Goal: Task Accomplishment & Management: Complete application form

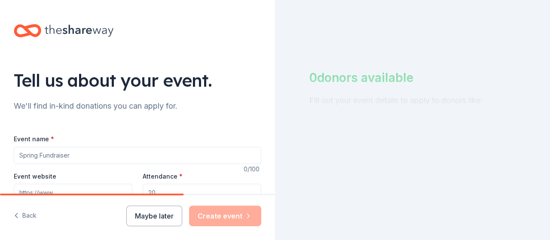
scroll to position [107, 0]
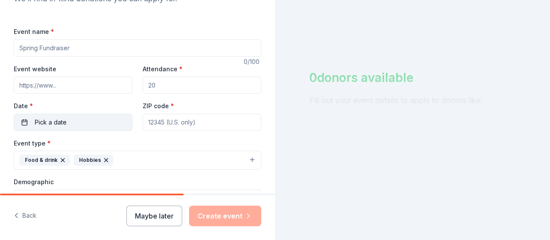
click at [59, 120] on span "Pick a date" at bounding box center [51, 122] width 32 height 10
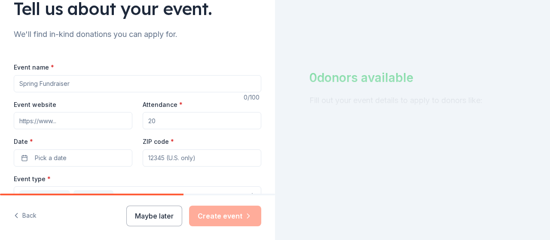
scroll to position [83, 0]
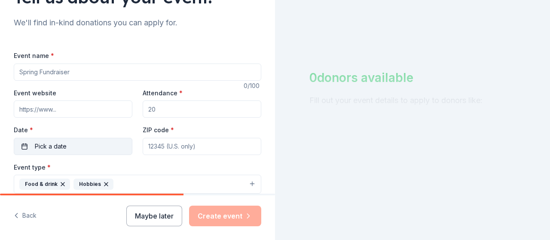
click at [61, 146] on span "Pick a date" at bounding box center [51, 146] width 32 height 10
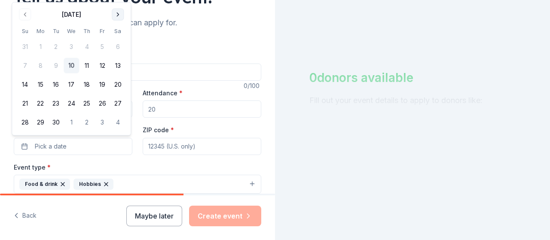
click at [119, 15] on button "Go to next month" at bounding box center [118, 15] width 12 height 12
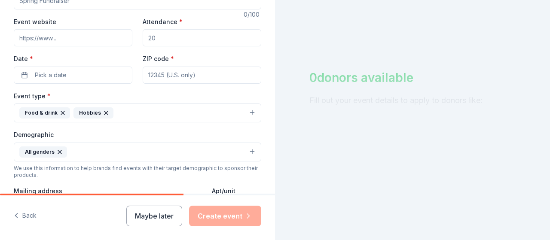
scroll to position [110, 0]
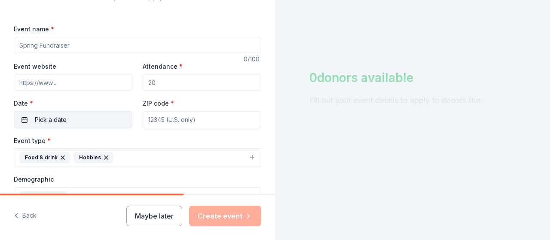
click at [92, 118] on button "Pick a date" at bounding box center [73, 119] width 119 height 17
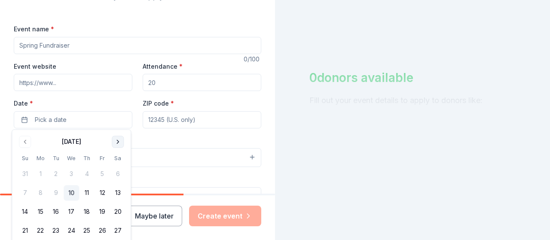
click at [114, 141] on button "Go to next month" at bounding box center [118, 142] width 12 height 12
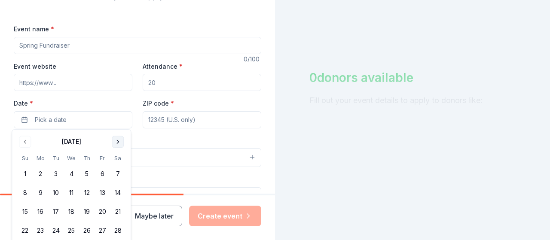
click at [114, 141] on button "Go to next month" at bounding box center [118, 142] width 12 height 12
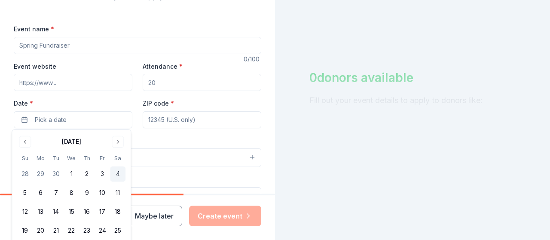
click at [116, 170] on button "4" at bounding box center [117, 174] width 15 height 15
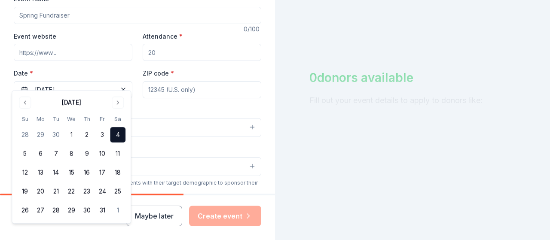
scroll to position [153, 0]
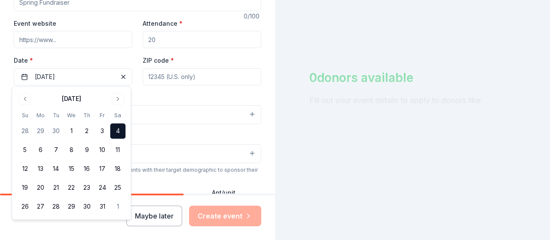
click at [176, 121] on button "Food & drink Hobbies" at bounding box center [138, 114] width 248 height 19
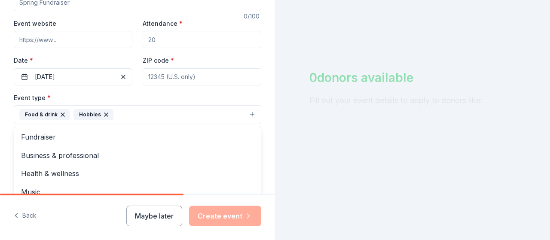
click at [173, 73] on div "Event name * 0 /100 Event website Attendance * Date * 07/04/2026 ZIP code * Eve…" at bounding box center [138, 196] width 248 height 430
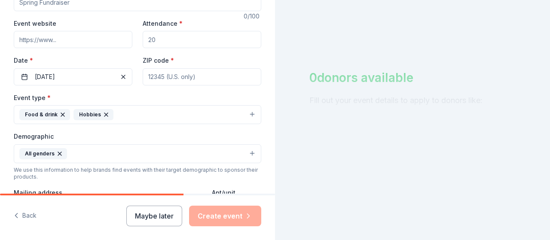
click at [149, 77] on input "ZIP code *" at bounding box center [202, 76] width 119 height 17
type input "37660"
click at [155, 135] on div "Demographic All genders" at bounding box center [138, 147] width 248 height 32
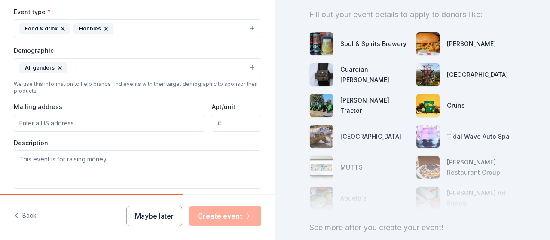
scroll to position [239, 0]
click at [64, 124] on input "Mailing address" at bounding box center [109, 123] width 191 height 17
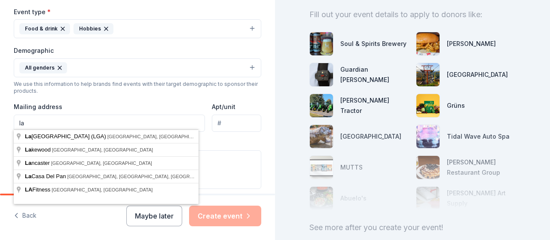
type input "l"
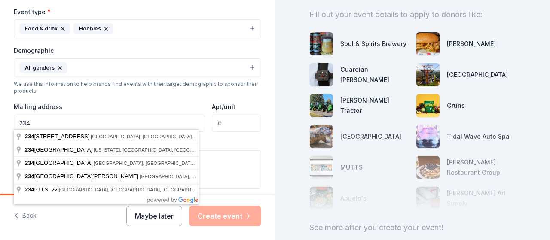
type input "234 Aurore St"
click at [208, 153] on textarea at bounding box center [138, 169] width 248 height 39
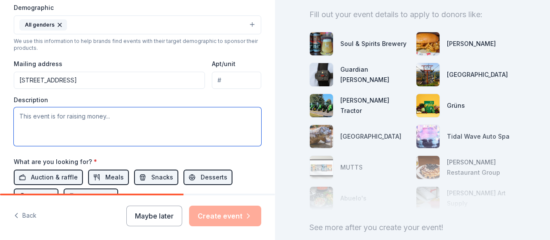
scroll to position [368, 0]
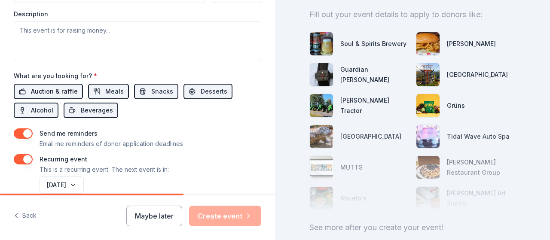
click at [37, 87] on span "Auction & raffle" at bounding box center [54, 91] width 47 height 10
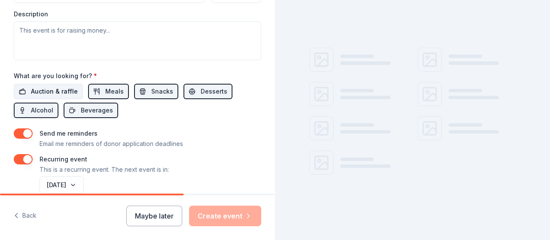
click at [57, 89] on span "Auction & raffle" at bounding box center [54, 91] width 47 height 10
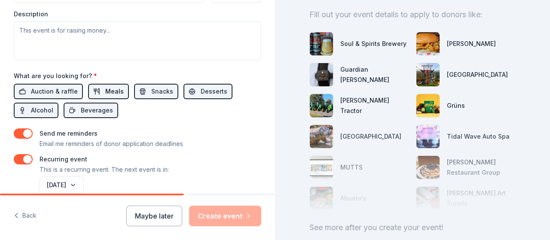
click at [90, 89] on button "Meals" at bounding box center [108, 91] width 41 height 15
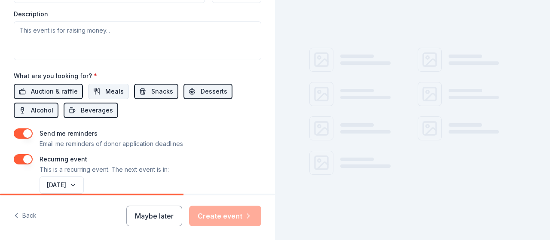
click at [90, 89] on button "Meals" at bounding box center [108, 91] width 41 height 15
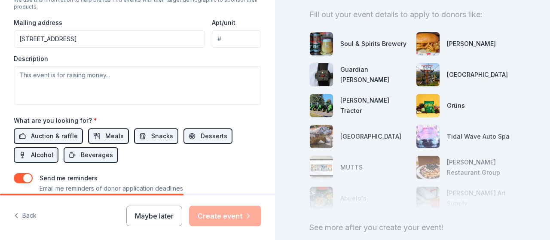
scroll to position [322, 0]
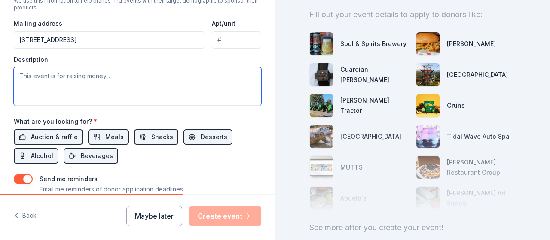
click at [46, 74] on textarea at bounding box center [138, 86] width 248 height 39
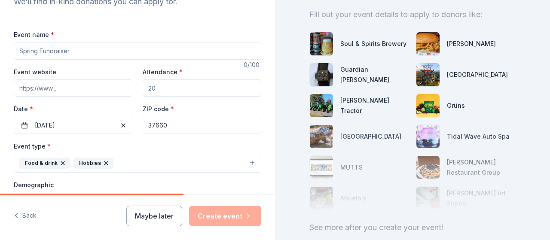
scroll to position [107, 0]
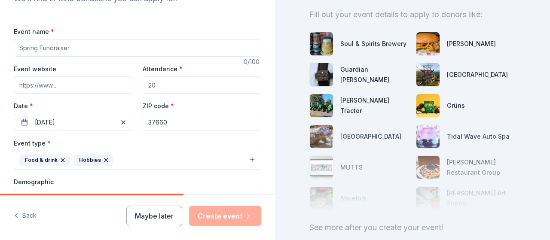
click at [40, 50] on input "Event name *" at bounding box center [138, 48] width 248 height 17
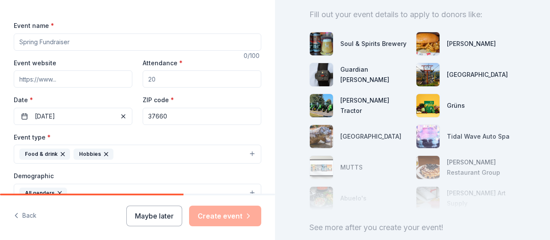
scroll to position [64, 0]
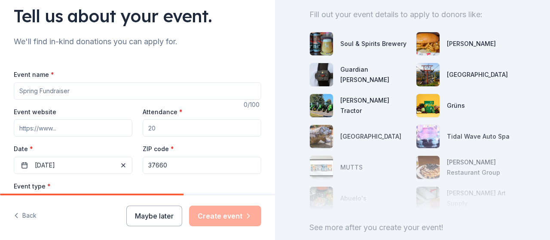
click at [52, 92] on input "Event name *" at bounding box center [138, 91] width 248 height 17
click at [107, 89] on input "Event name *" at bounding box center [138, 91] width 248 height 17
click at [82, 94] on input "20th LAMA USA moto touring" at bounding box center [138, 91] width 248 height 17
click at [70, 92] on input "20th LAMA USA motor touring" at bounding box center [138, 91] width 248 height 17
click at [88, 89] on input "20th LAMA USA Motor touring" at bounding box center [138, 91] width 248 height 17
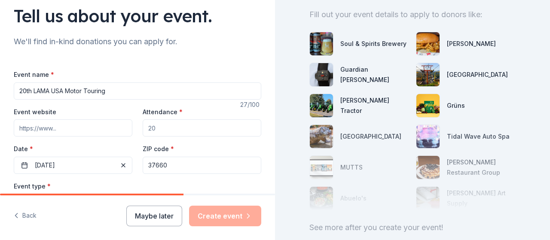
click at [115, 96] on input "20th LAMA USA Motor Touring" at bounding box center [138, 91] width 248 height 17
type input "20th LAMA USA Motor Touring Rally"
click at [76, 124] on input "Event website" at bounding box center [73, 127] width 119 height 17
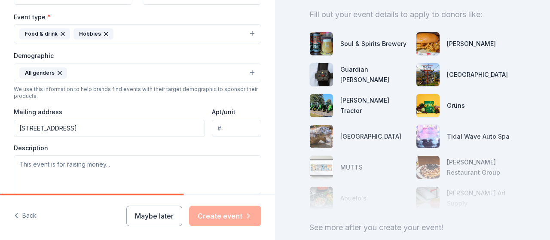
scroll to position [236, 0]
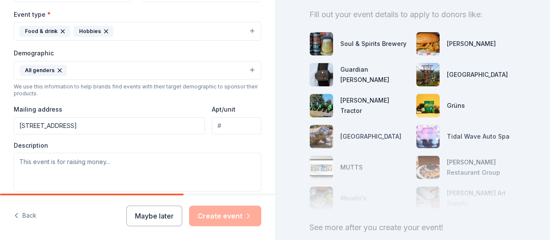
type input "Lamausainc.com"
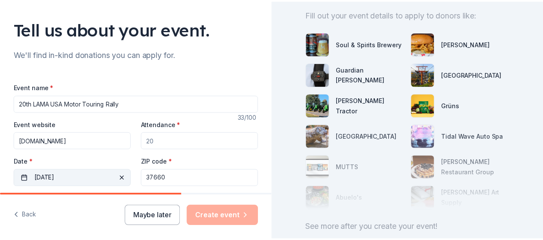
scroll to position [86, 0]
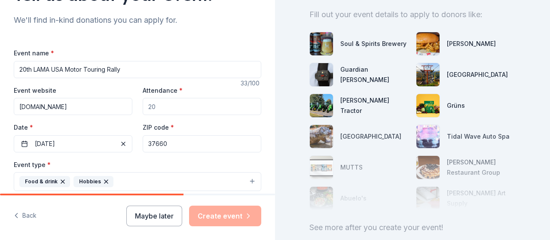
click at [152, 110] on input "Attendance *" at bounding box center [202, 106] width 119 height 17
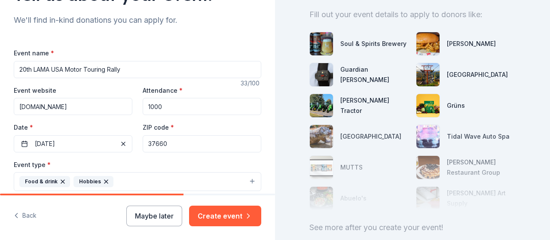
type input "1000"
click at [193, 146] on input "37660" at bounding box center [202, 143] width 119 height 17
click at [207, 217] on button "Create event" at bounding box center [225, 216] width 72 height 21
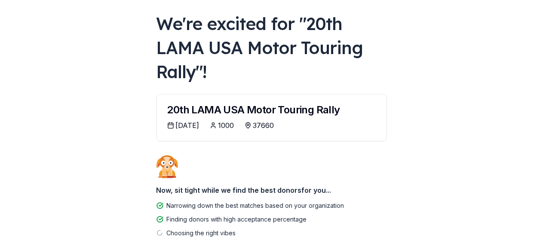
scroll to position [86, 0]
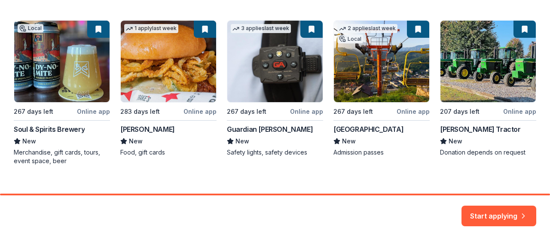
scroll to position [167, 0]
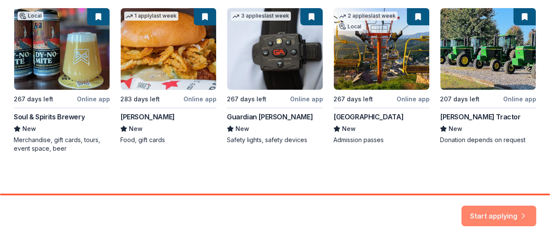
click at [486, 213] on button "Start applying" at bounding box center [499, 211] width 75 height 21
click at [38, 113] on div "Local 267 days left Online app Soul & Spirits Brewery New Merchandise, gift car…" at bounding box center [275, 80] width 523 height 145
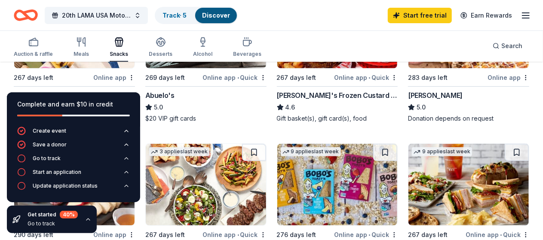
scroll to position [129, 0]
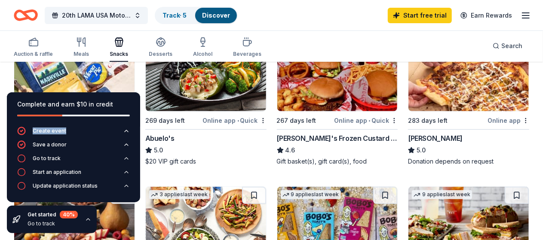
drag, startPoint x: 111, startPoint y: 108, endPoint x: 140, endPoint y: 130, distance: 36.2
click at [140, 130] on div "Complete and earn $10 in credit Create event Save a donor Go to track Start an …" at bounding box center [73, 147] width 133 height 110
click at [84, 173] on button "Start an application" at bounding box center [73, 175] width 113 height 14
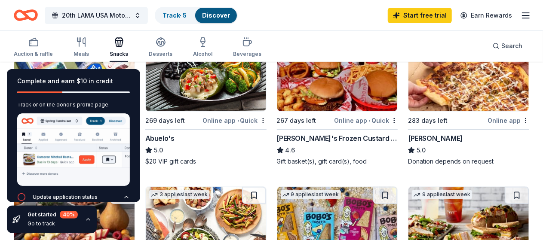
scroll to position [74, 0]
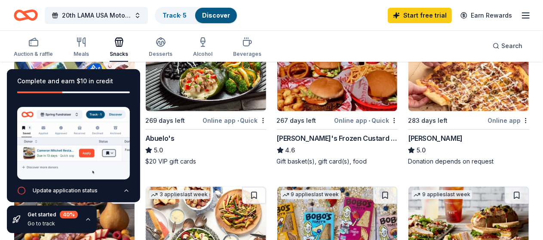
click at [274, 31] on div "Auction & raffle Meals Snacks Desserts Alcohol Beverages Search" at bounding box center [271, 46] width 515 height 32
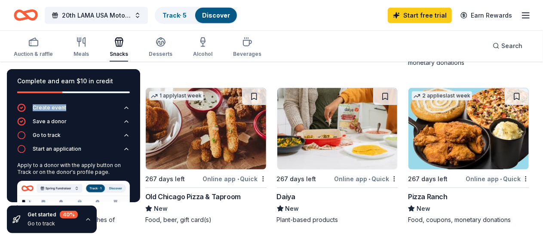
scroll to position [516, 0]
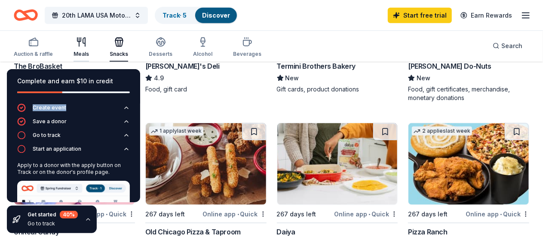
click at [89, 50] on div "Meals" at bounding box center [81, 47] width 15 height 21
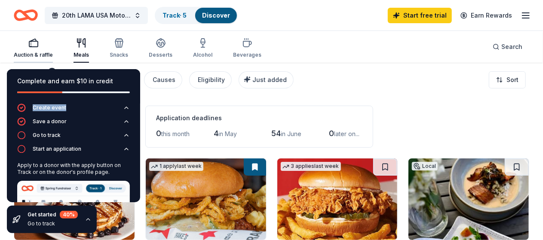
click at [40, 50] on div "Auction & raffle" at bounding box center [33, 48] width 39 height 21
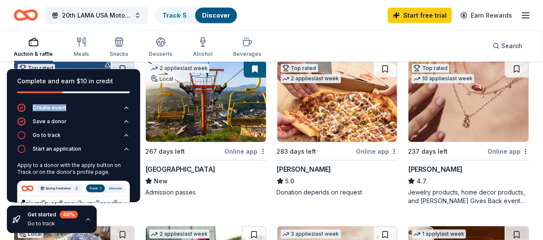
scroll to position [344, 0]
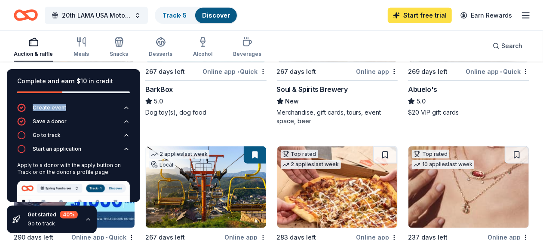
click at [417, 12] on link "Start free trial" at bounding box center [420, 15] width 64 height 15
click at [404, 16] on link "Start free trial" at bounding box center [420, 15] width 64 height 15
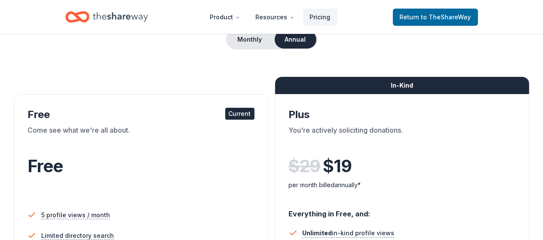
scroll to position [129, 0]
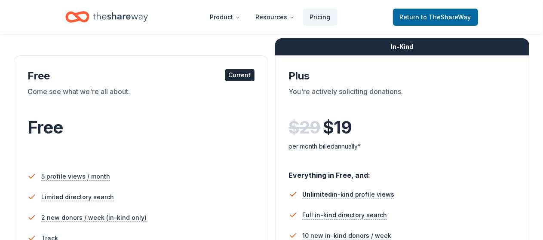
click at [225, 77] on div "Current" at bounding box center [239, 75] width 29 height 12
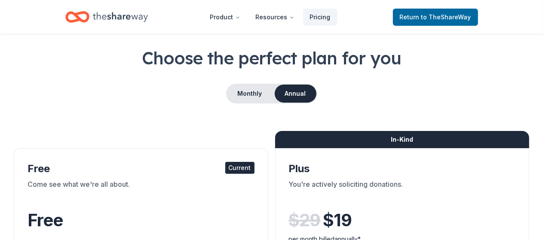
scroll to position [0, 0]
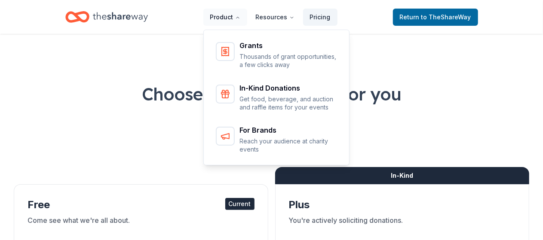
click at [216, 20] on button "Product" at bounding box center [225, 17] width 44 height 17
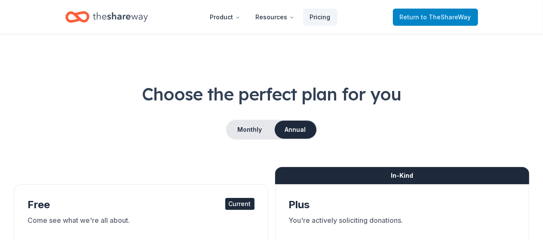
click at [420, 19] on span "Return to TheShareWay" at bounding box center [435, 17] width 71 height 10
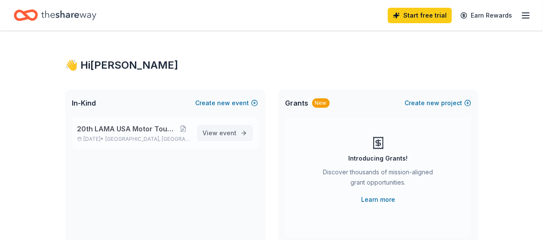
click at [220, 130] on span "View event" at bounding box center [220, 133] width 34 height 10
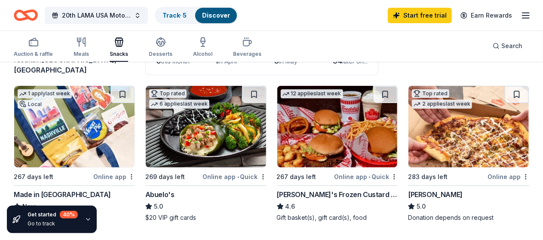
scroll to position [86, 0]
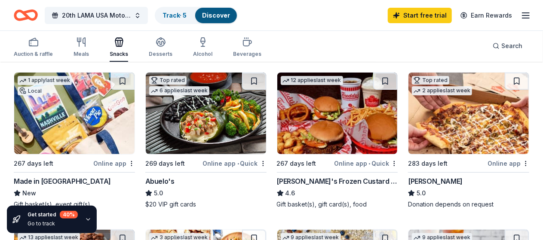
click at [93, 164] on div "Online app" at bounding box center [114, 163] width 42 height 11
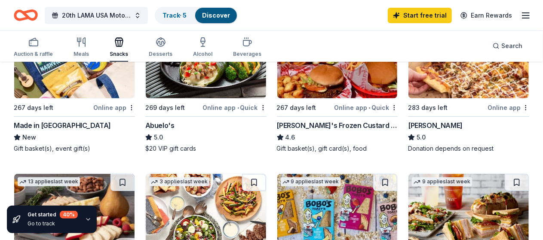
scroll to position [129, 0]
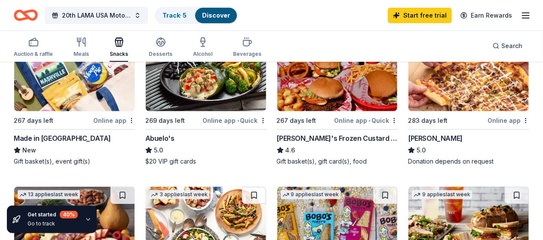
click at [94, 121] on div "Online app" at bounding box center [114, 120] width 42 height 11
click at [203, 48] on div "Alcohol" at bounding box center [202, 47] width 19 height 21
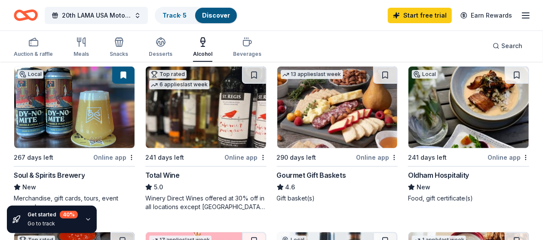
scroll to position [129, 0]
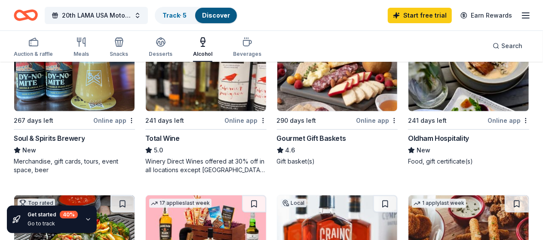
click at [93, 121] on div "Online app" at bounding box center [114, 120] width 42 height 11
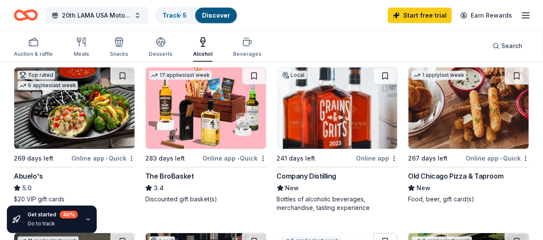
scroll to position [258, 0]
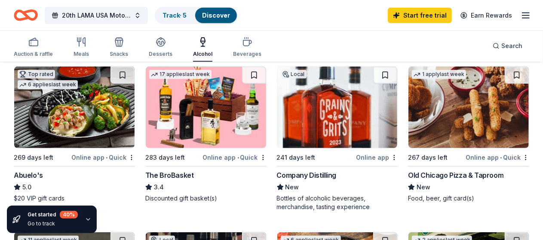
click at [356, 157] on div "Online app" at bounding box center [377, 157] width 42 height 11
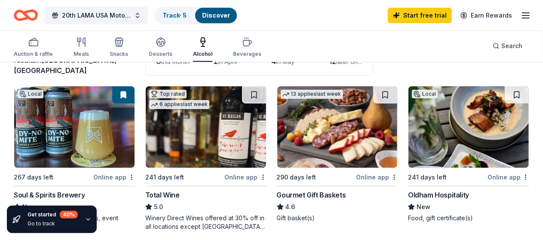
scroll to position [86, 0]
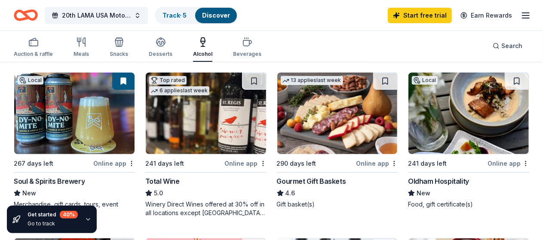
click at [67, 116] on img at bounding box center [74, 114] width 120 height 82
click at [163, 141] on img at bounding box center [206, 114] width 120 height 82
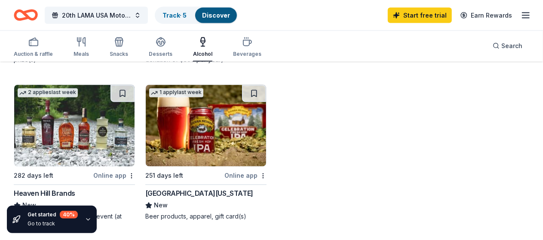
scroll to position [724, 0]
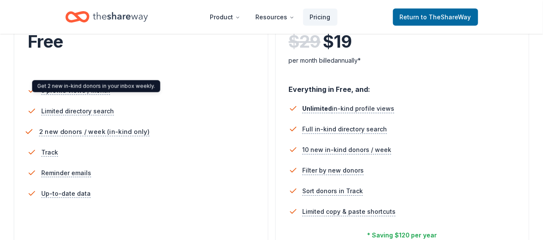
scroll to position [387, 0]
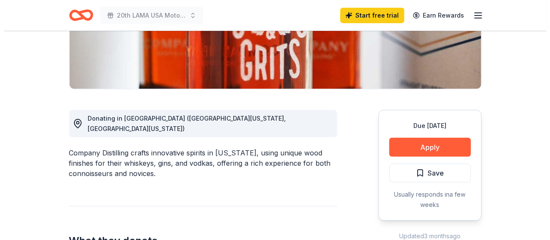
scroll to position [215, 0]
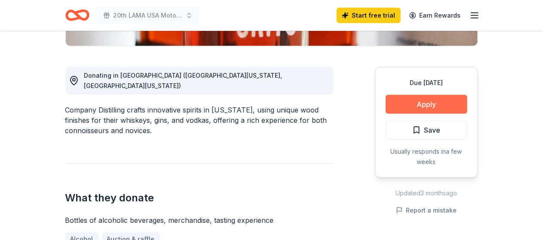
click at [407, 101] on button "Apply" at bounding box center [427, 104] width 82 height 19
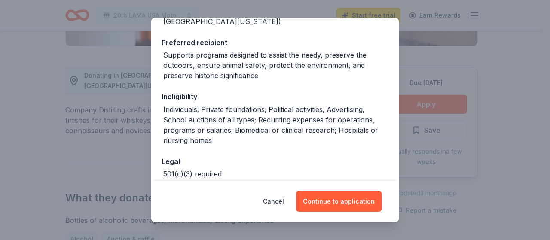
scroll to position [162, 0]
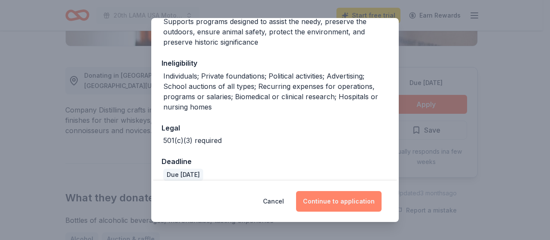
click at [329, 197] on button "Continue to application" at bounding box center [339, 201] width 86 height 21
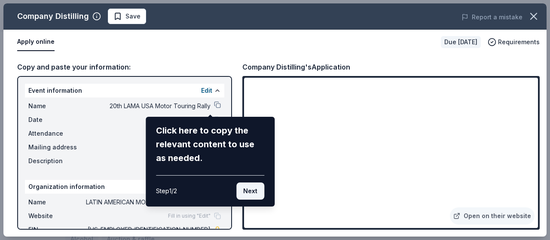
click at [250, 193] on button "Next" at bounding box center [250, 191] width 28 height 17
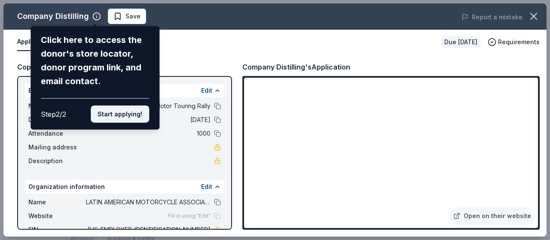
click at [128, 118] on button "Start applying!" at bounding box center [120, 114] width 58 height 17
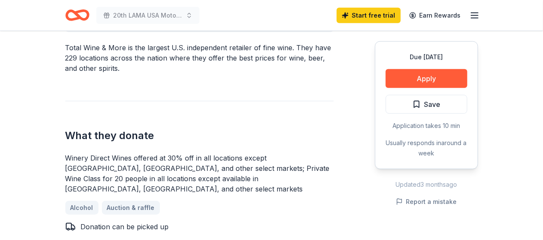
scroll to position [301, 0]
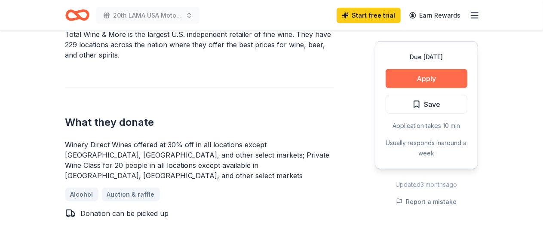
click at [414, 80] on button "Apply" at bounding box center [427, 78] width 82 height 19
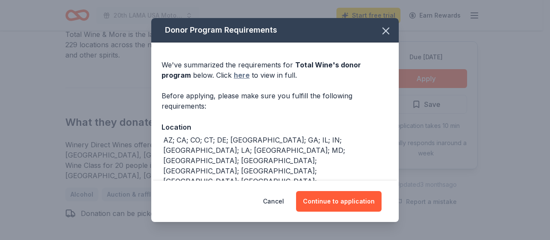
click at [245, 75] on link "here" at bounding box center [242, 75] width 16 height 10
click at [383, 34] on icon "button" at bounding box center [386, 31] width 6 height 6
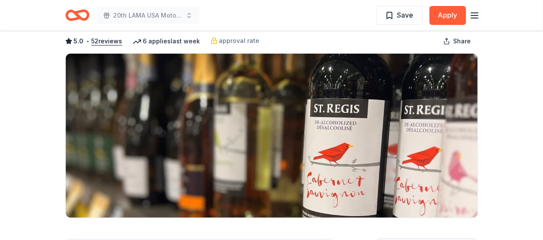
scroll to position [0, 0]
